Goal: Check status: Check status

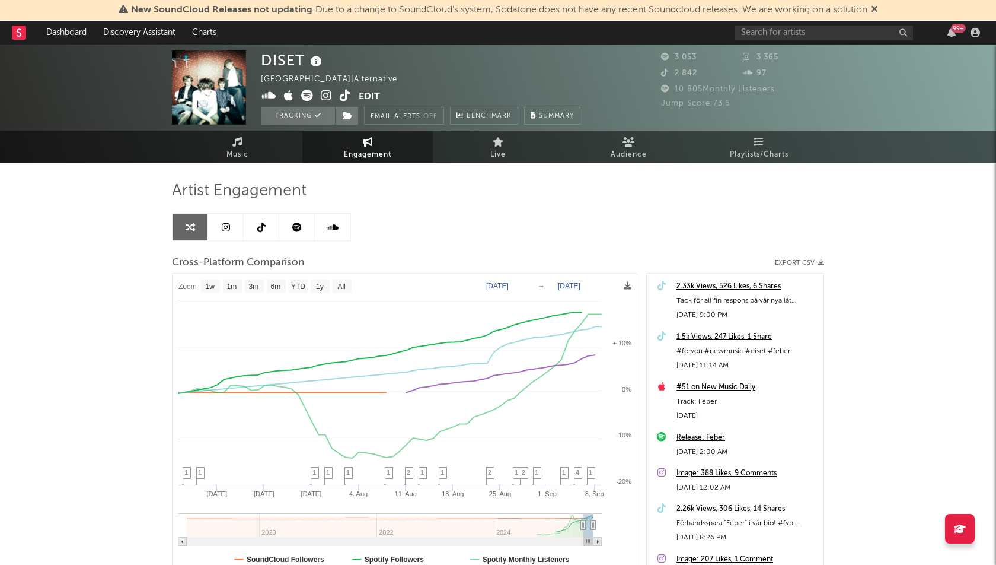
select select "1w"
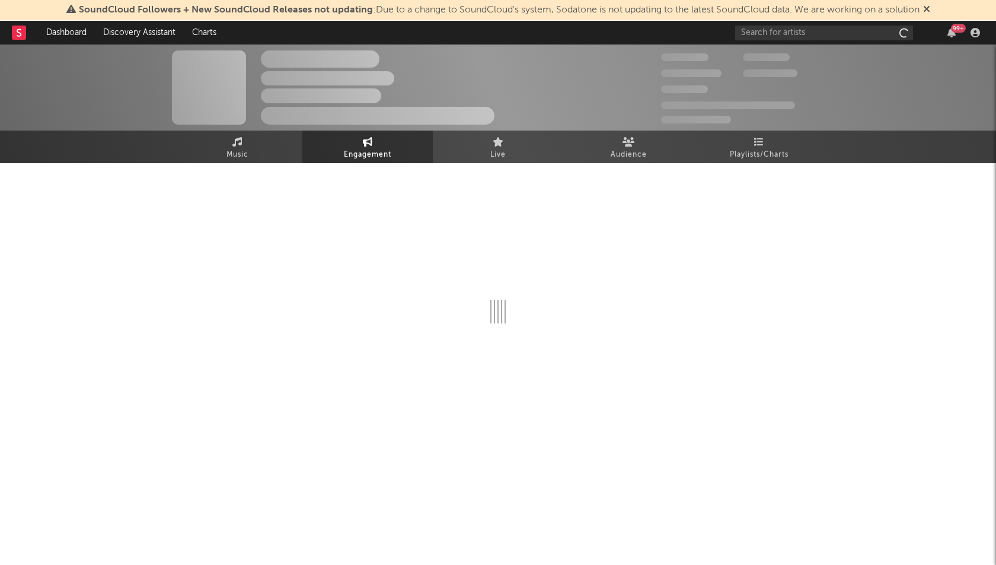
select select "1w"
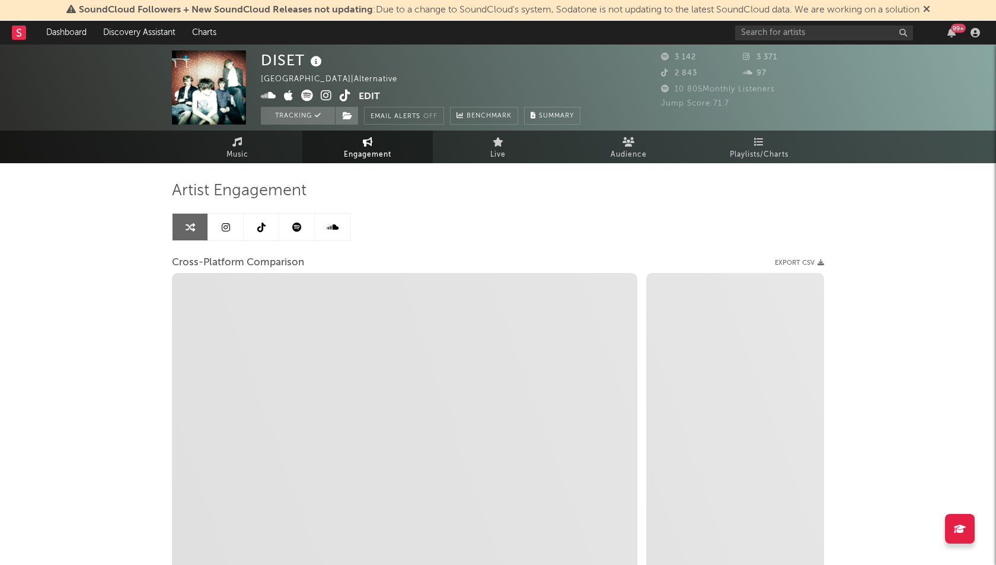
select select "1m"
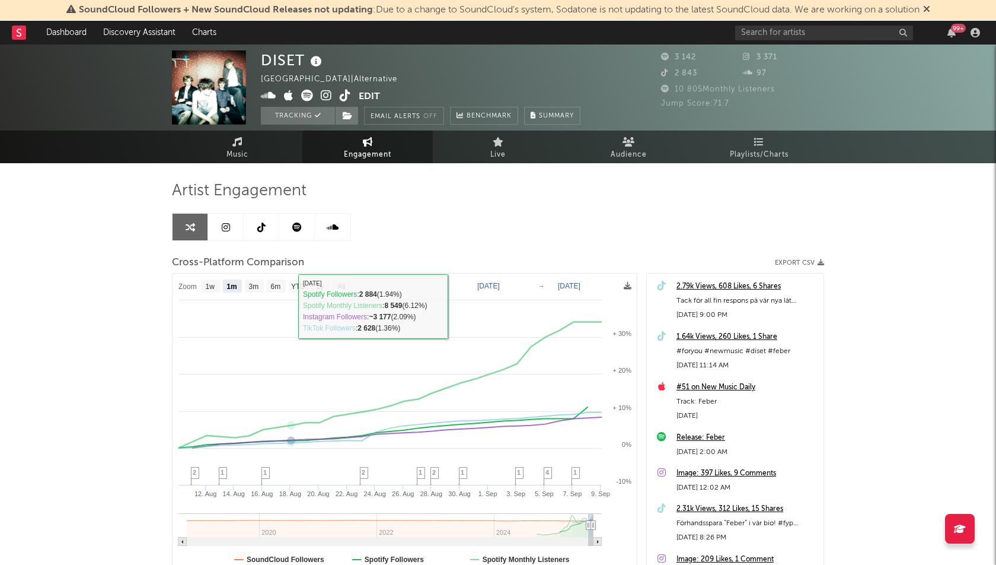
select select "1m"
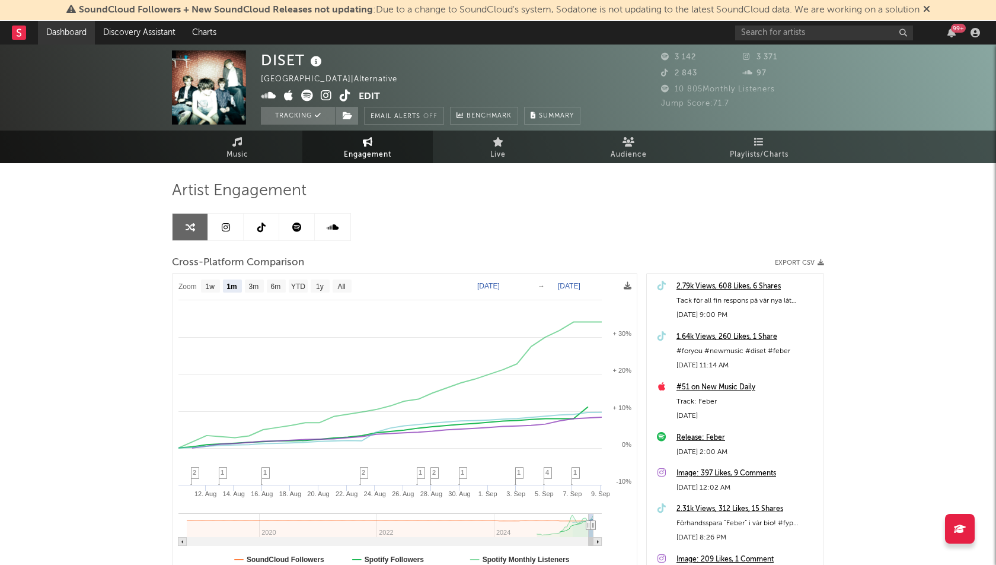
click at [60, 28] on link "Dashboard" at bounding box center [66, 33] width 57 height 24
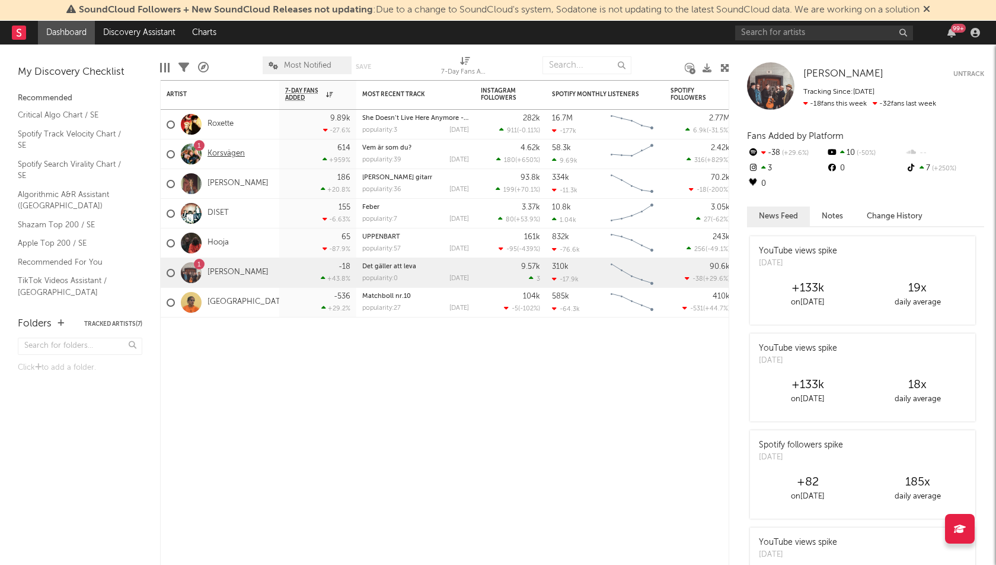
click at [234, 152] on link "Korsvägen" at bounding box center [226, 154] width 37 height 10
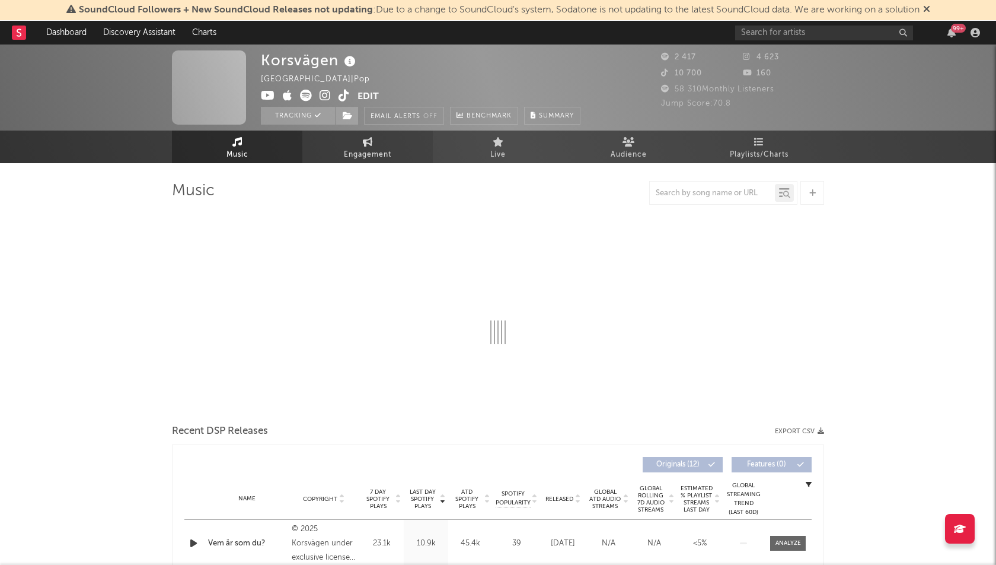
select select "6m"
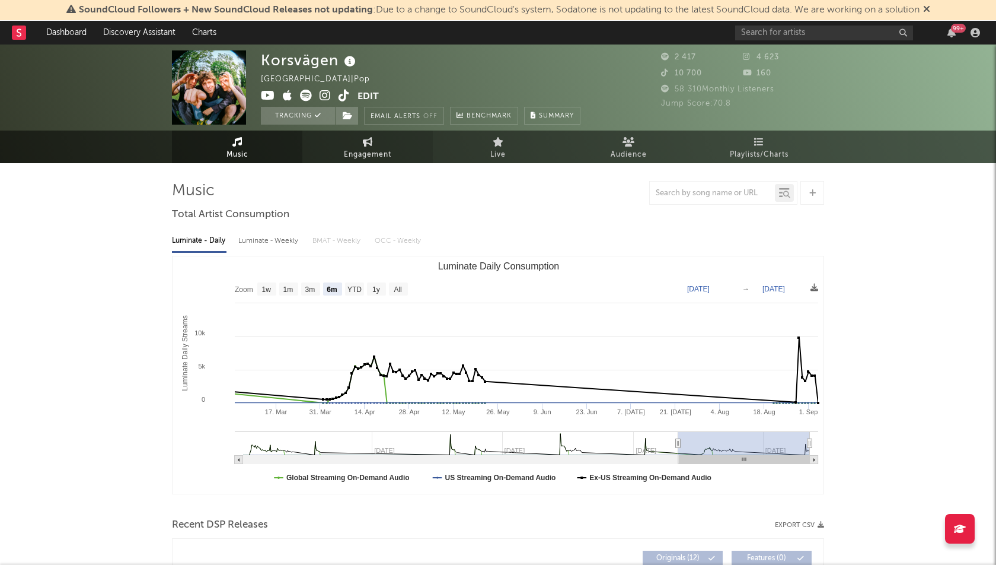
select select "6m"
click at [396, 136] on link "Engagement" at bounding box center [368, 146] width 130 height 33
select select "1w"
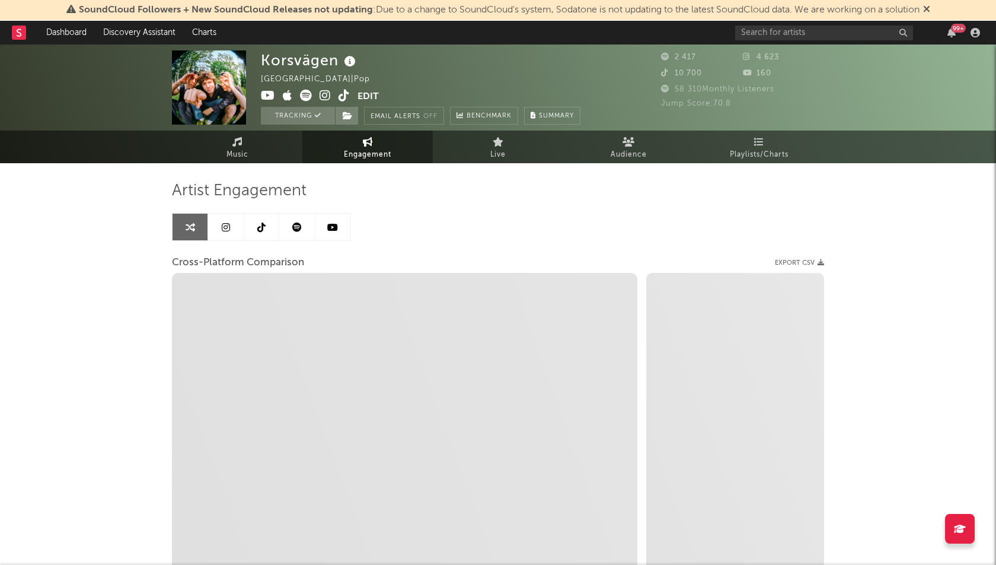
select select "1m"
